Goal: Transaction & Acquisition: Download file/media

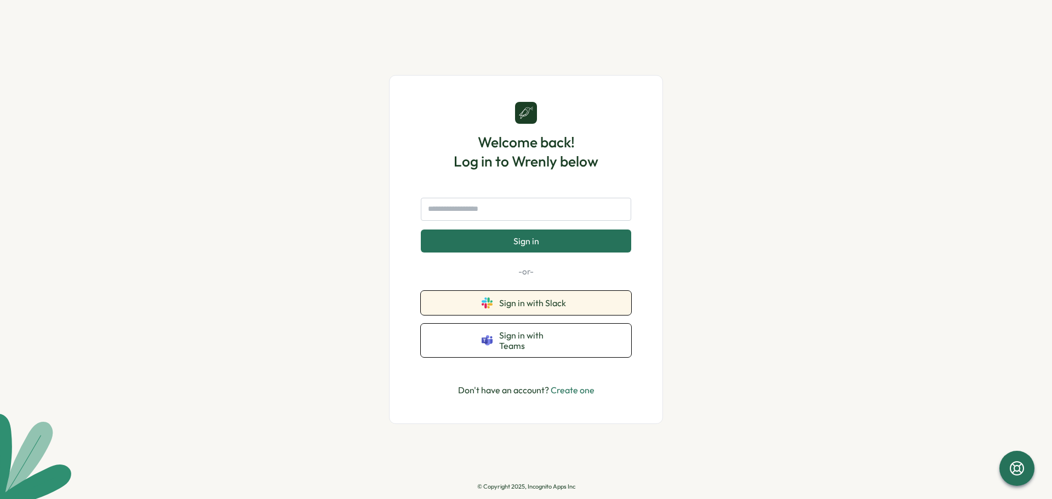
click at [481, 310] on button "Sign in with Slack" at bounding box center [526, 303] width 210 height 24
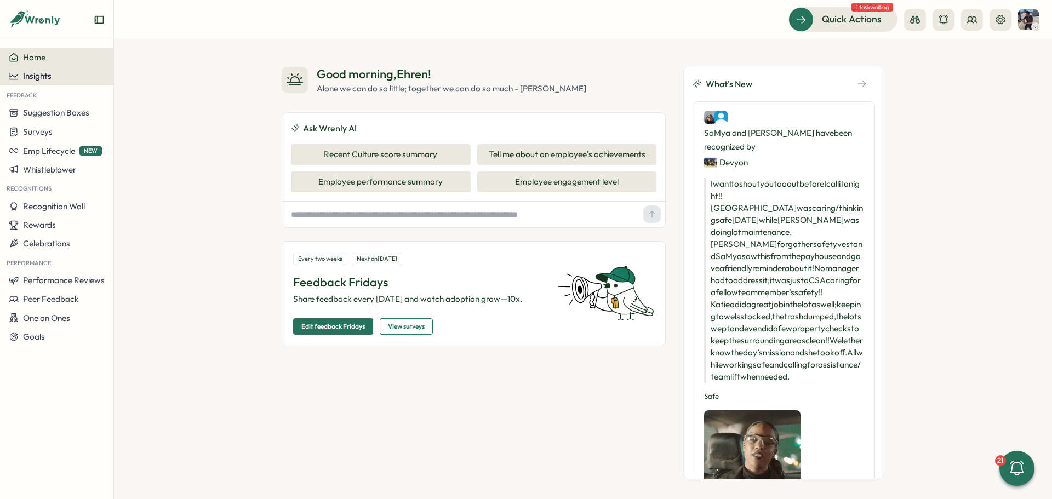
click at [45, 72] on span "Insights" at bounding box center [37, 76] width 28 height 10
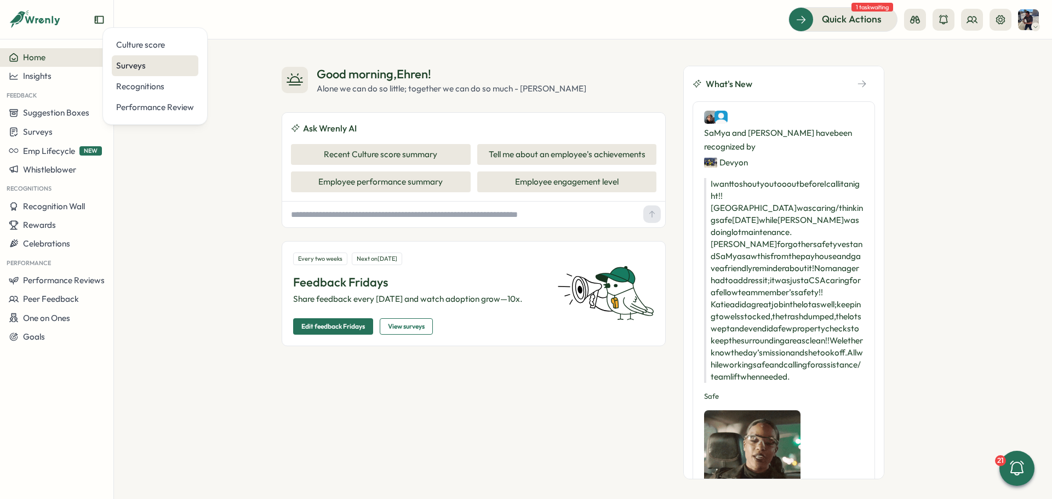
click at [153, 72] on div "Surveys" at bounding box center [155, 65] width 87 height 21
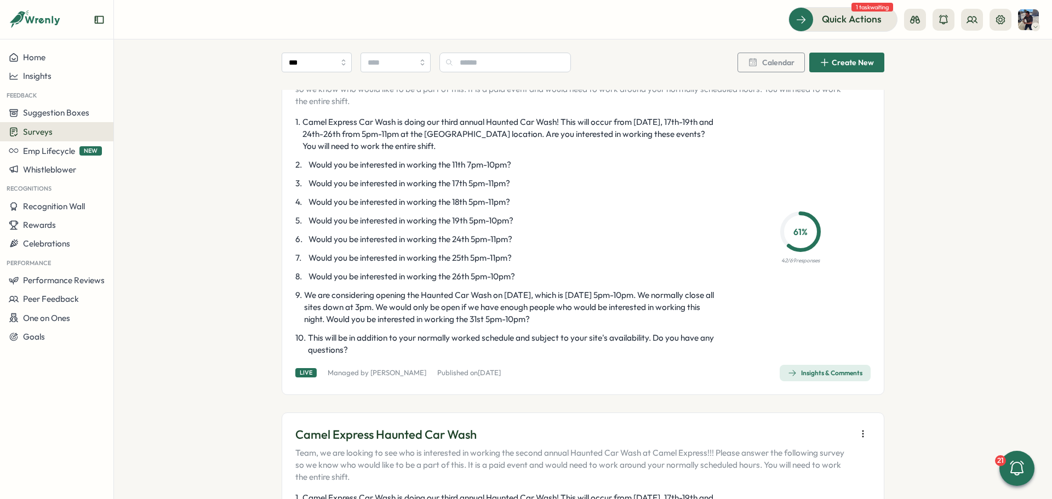
scroll to position [2575, 0]
click at [800, 365] on span "Insights & Comments" at bounding box center [825, 372] width 75 height 15
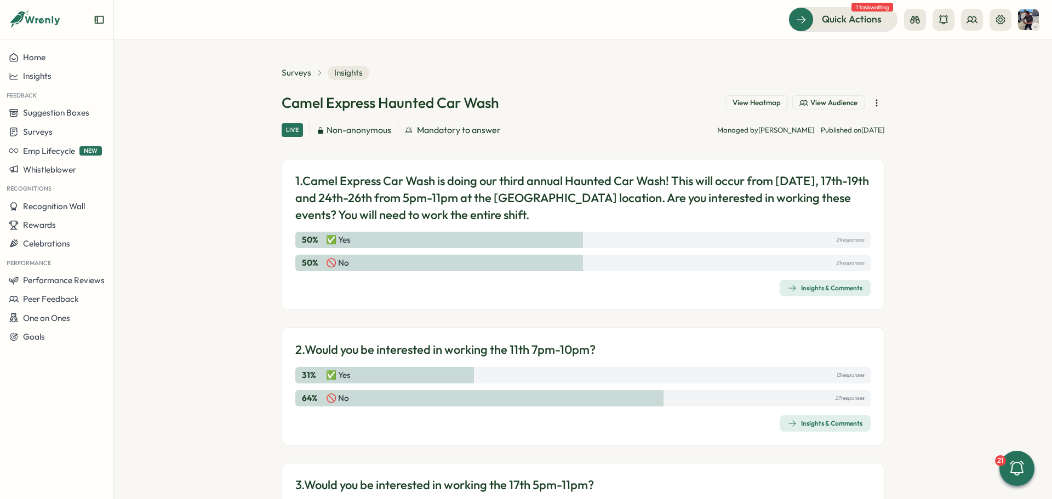
click at [802, 287] on div "Insights & Comments" at bounding box center [825, 288] width 75 height 9
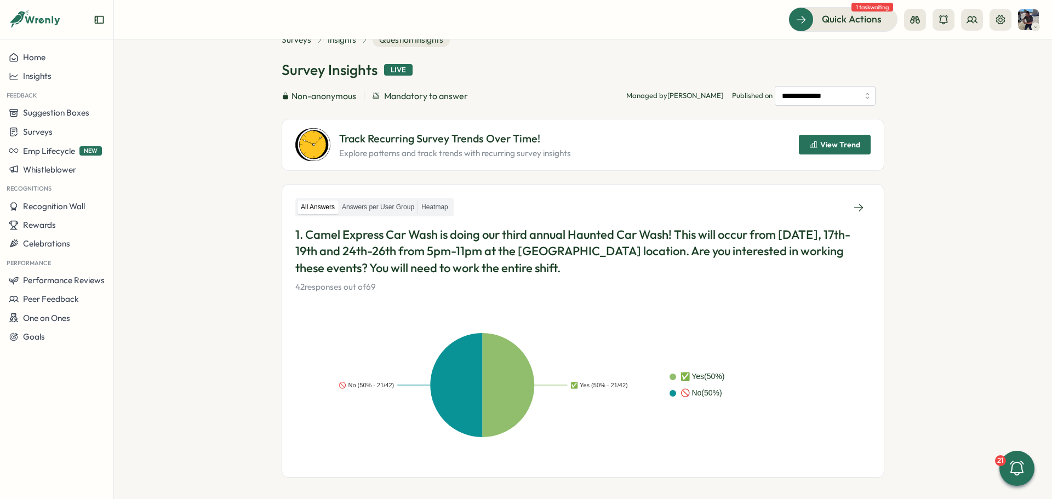
scroll to position [20, 0]
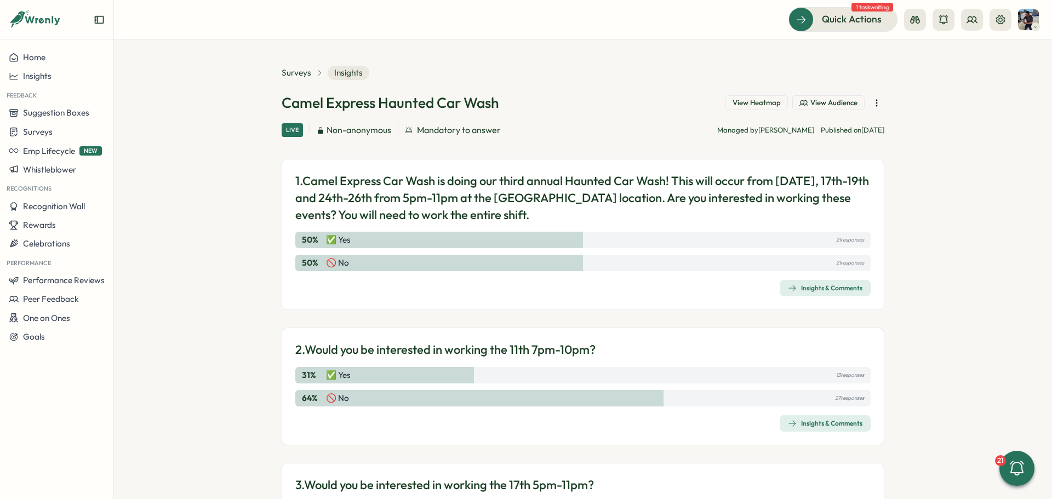
click at [872, 102] on icon "button" at bounding box center [876, 103] width 11 height 11
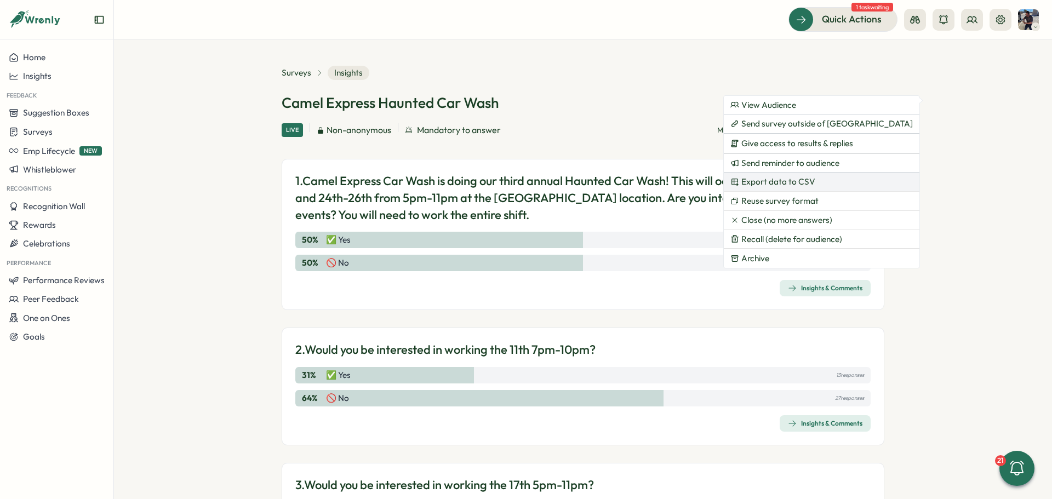
click at [787, 182] on span "Export data to CSV" at bounding box center [778, 182] width 74 height 10
